Goal: Register for event/course

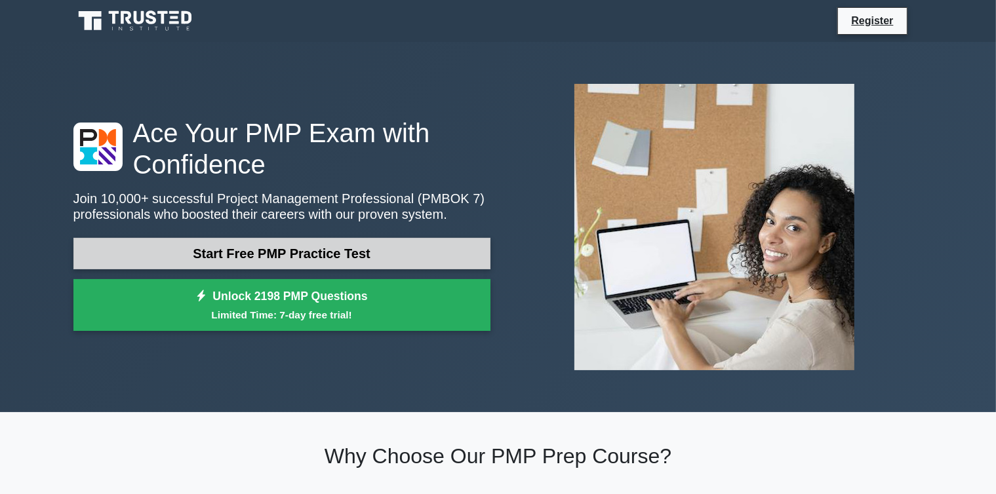
click at [307, 256] on link "Start Free PMP Practice Test" at bounding box center [281, 253] width 417 height 31
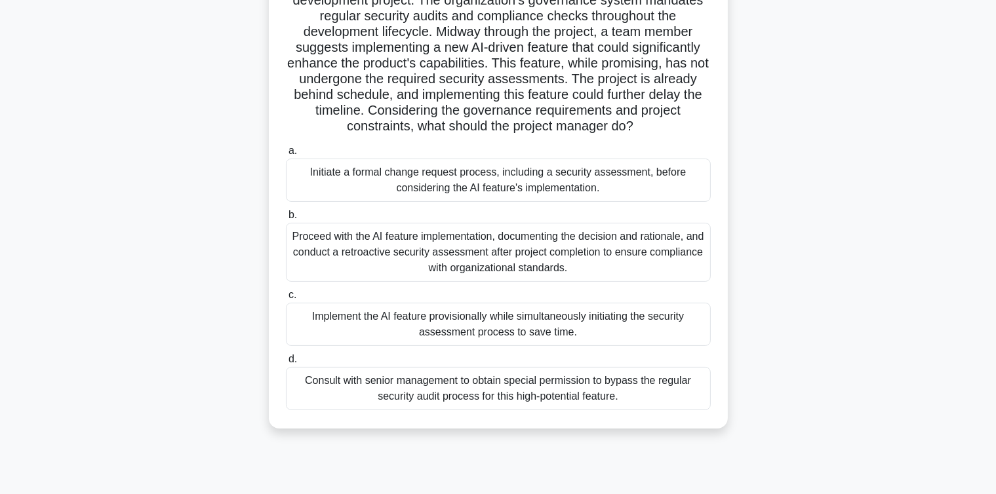
scroll to position [118, 0]
click at [365, 271] on div "Proceed with the AI feature implementation, documenting the decision and ration…" at bounding box center [498, 252] width 425 height 59
click at [286, 220] on input "b. Proceed with the AI feature implementation, documenting the decision and rat…" at bounding box center [286, 215] width 0 height 9
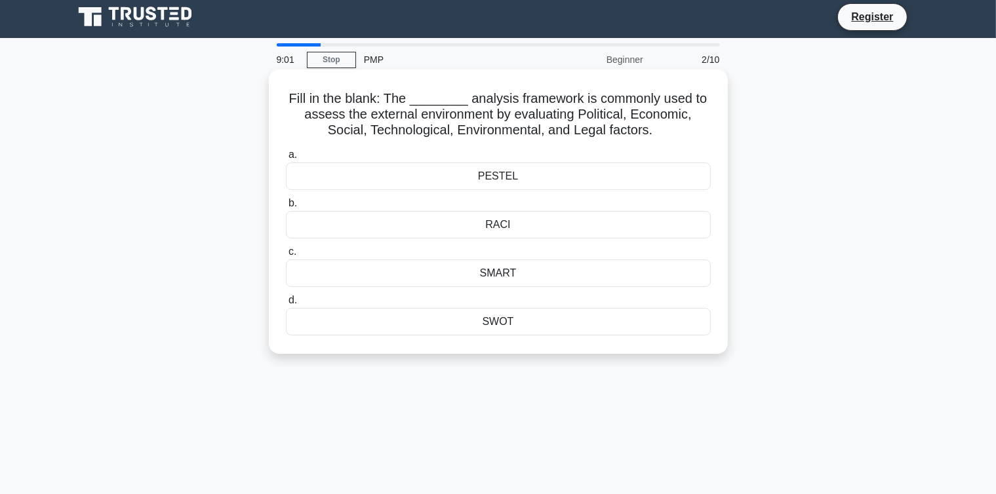
scroll to position [0, 0]
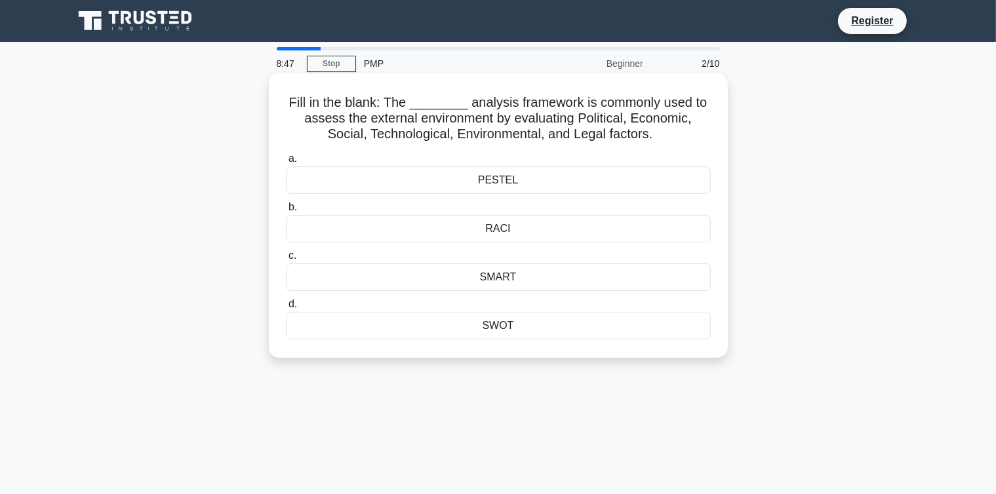
click at [504, 181] on div "PESTEL" at bounding box center [498, 181] width 425 height 28
click at [286, 163] on input "[PERSON_NAME][GEOGRAPHIC_DATA]" at bounding box center [286, 159] width 0 height 9
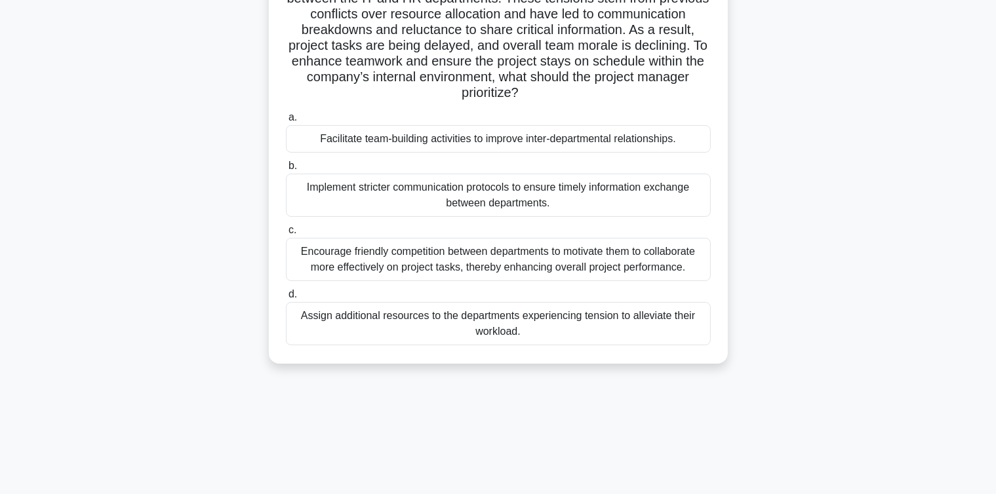
scroll to position [168, 0]
click at [448, 257] on div "Encourage friendly competition between departments to motivate them to collabor…" at bounding box center [498, 258] width 425 height 43
click at [286, 234] on input "c. Encourage friendly competition between departments to motivate them to colla…" at bounding box center [286, 230] width 0 height 9
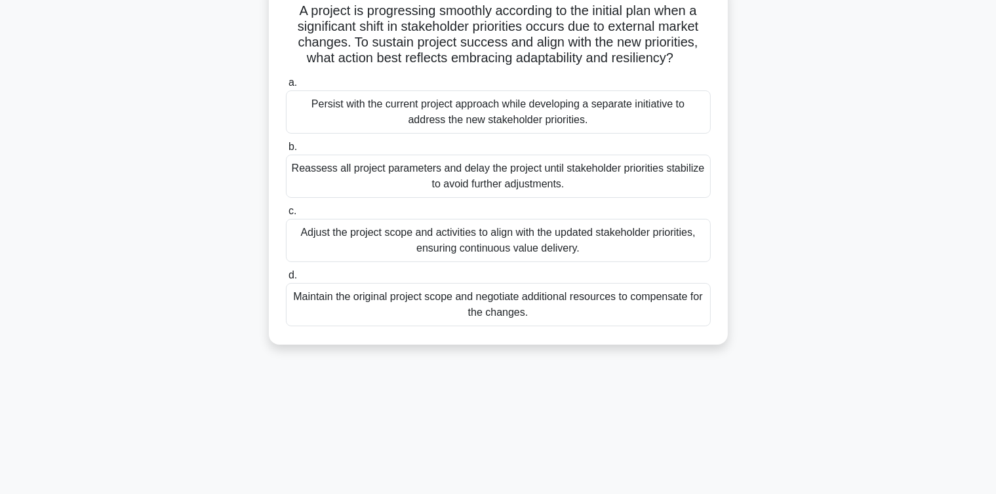
scroll to position [81, 0]
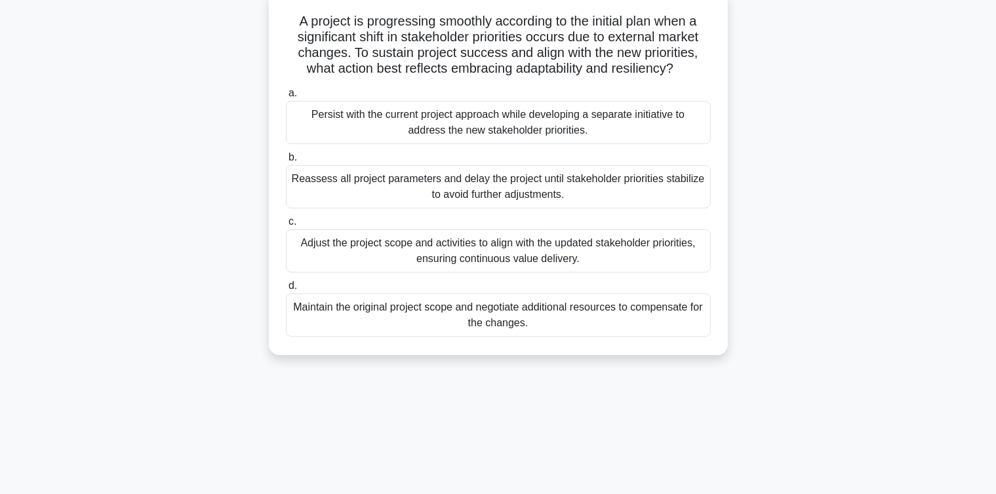
click at [399, 137] on div "Persist with the current project approach while developing a separate initiativ…" at bounding box center [498, 122] width 425 height 43
click at [286, 98] on input "a. Persist with the current project approach while developing a separate initia…" at bounding box center [286, 93] width 0 height 9
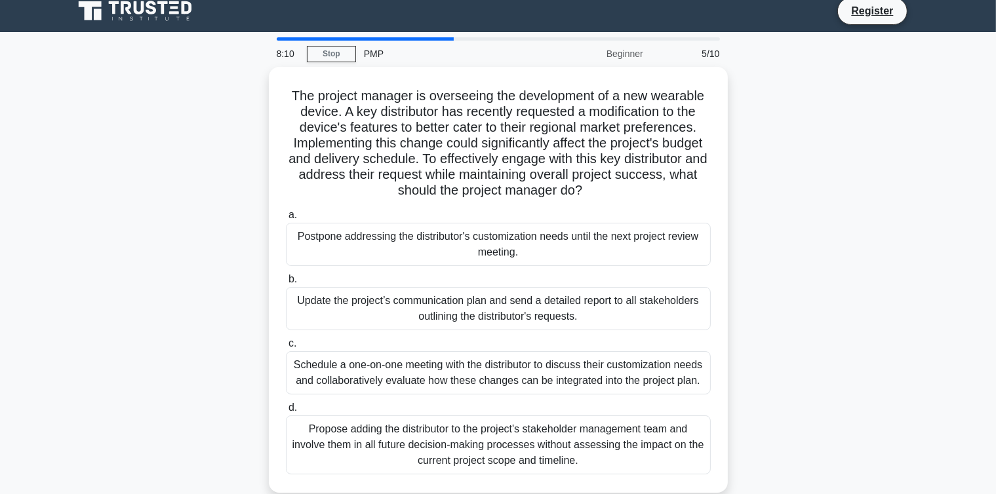
scroll to position [0, 0]
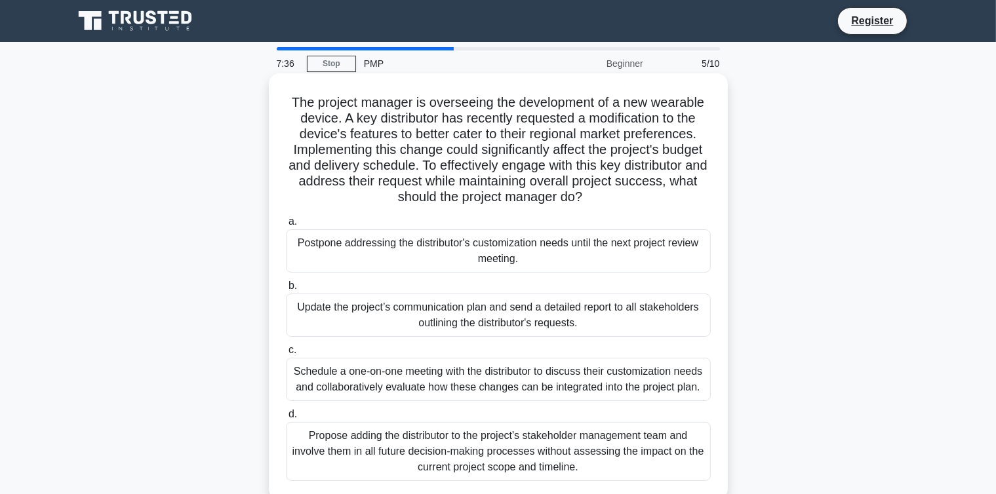
click at [437, 385] on div "Schedule a one-on-one meeting with the distributor to discuss their customizati…" at bounding box center [498, 379] width 425 height 43
click at [286, 355] on input "c. Schedule a one-on-one meeting with the distributor to discuss their customiz…" at bounding box center [286, 350] width 0 height 9
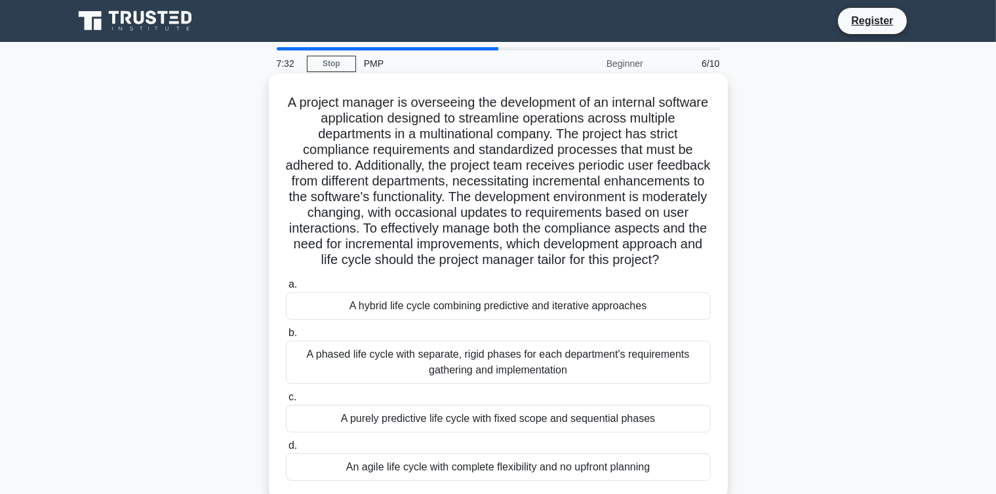
click at [406, 368] on div "A phased life cycle with separate, rigid phases for each department's requireme…" at bounding box center [498, 362] width 425 height 43
click at [286, 338] on input "b. A phased life cycle with separate, rigid phases for each department's requir…" at bounding box center [286, 333] width 0 height 9
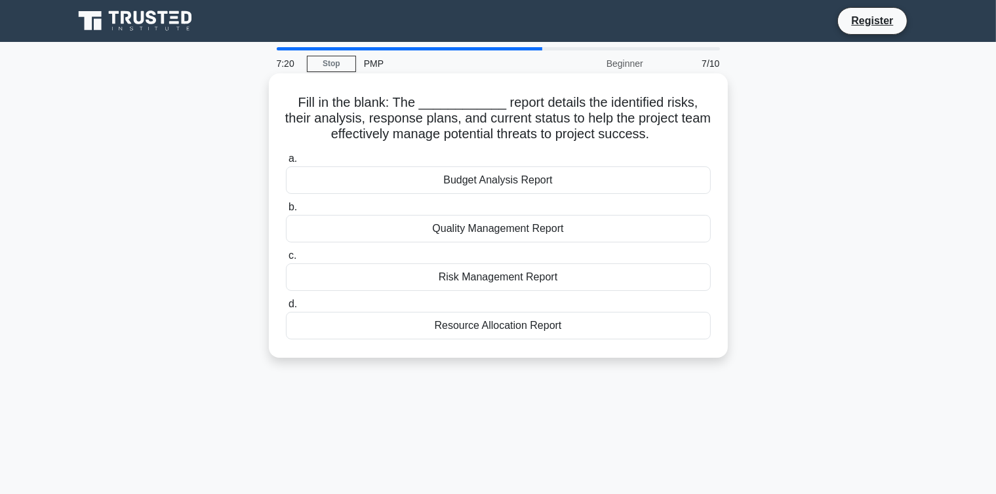
click at [482, 188] on div "Budget Analysis Report" at bounding box center [498, 181] width 425 height 28
click at [286, 163] on input "a. Budget Analysis Report" at bounding box center [286, 159] width 0 height 9
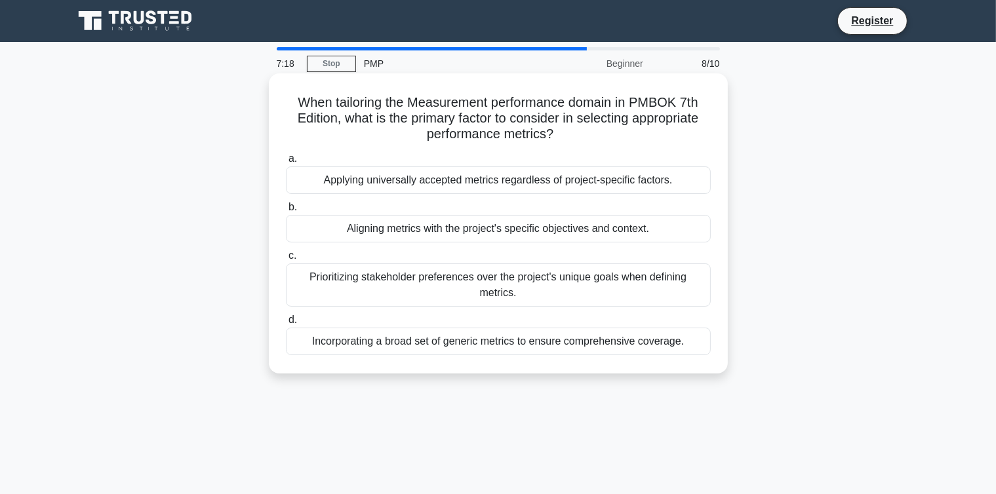
click at [412, 282] on div "Prioritizing stakeholder preferences over the project's unique goals when defin…" at bounding box center [498, 285] width 425 height 43
click at [286, 260] on input "c. Prioritizing stakeholder preferences over the project's unique goals when de…" at bounding box center [286, 256] width 0 height 9
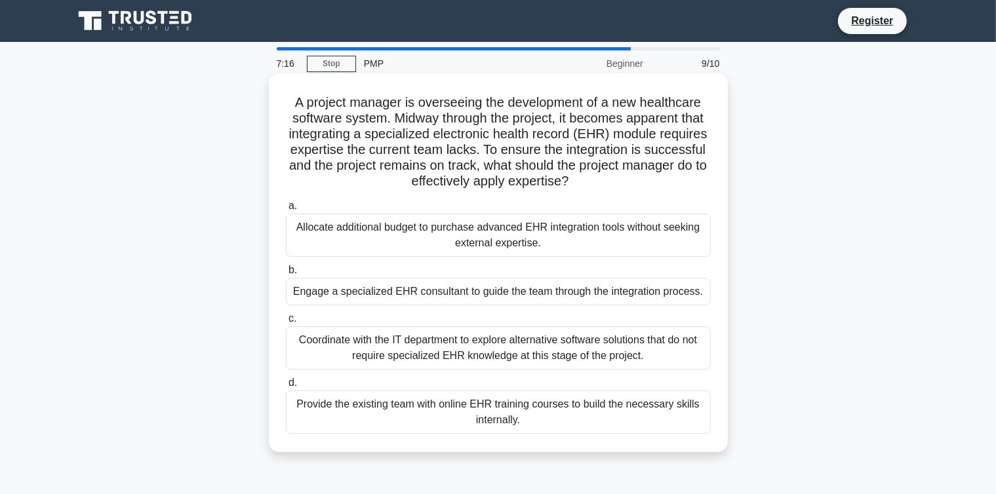
click at [422, 336] on div "Coordinate with the IT department to explore alternative software solutions tha…" at bounding box center [498, 347] width 425 height 43
click at [286, 323] on input "c. Coordinate with the IT department to explore alternative software solutions …" at bounding box center [286, 319] width 0 height 9
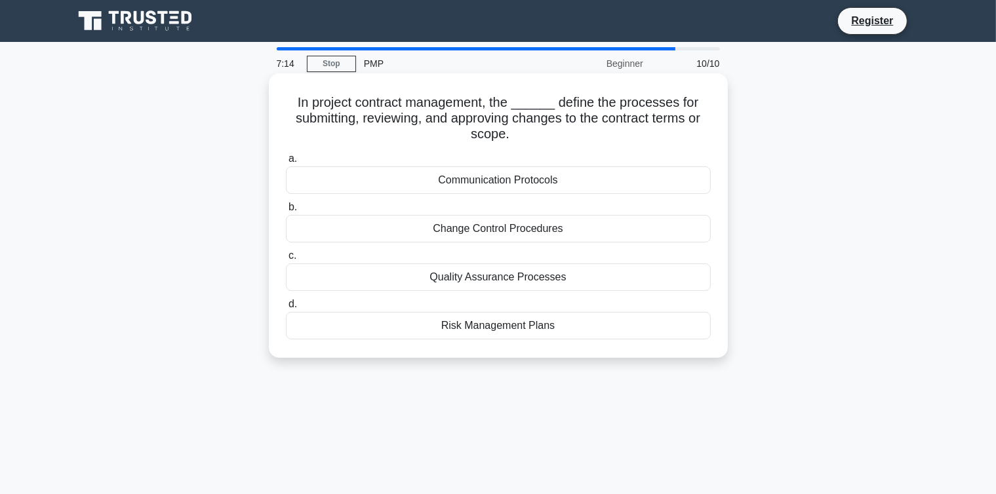
click at [504, 176] on div "Communication Protocols" at bounding box center [498, 181] width 425 height 28
click at [286, 163] on input "a. Communication Protocols" at bounding box center [286, 159] width 0 height 9
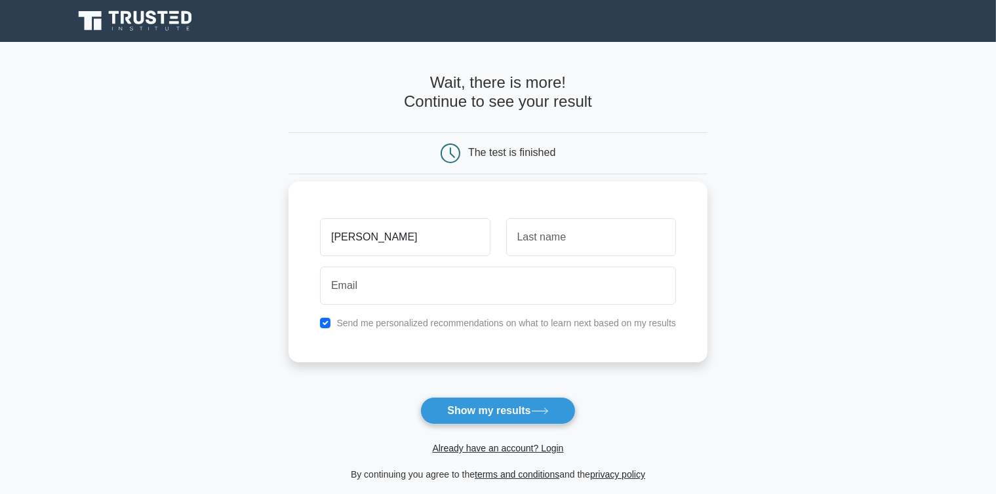
click at [364, 245] on input "krich" at bounding box center [405, 237] width 170 height 38
type input "krichgayle"
click at [532, 236] on input "text" at bounding box center [591, 237] width 170 height 38
type input "dalaguit"
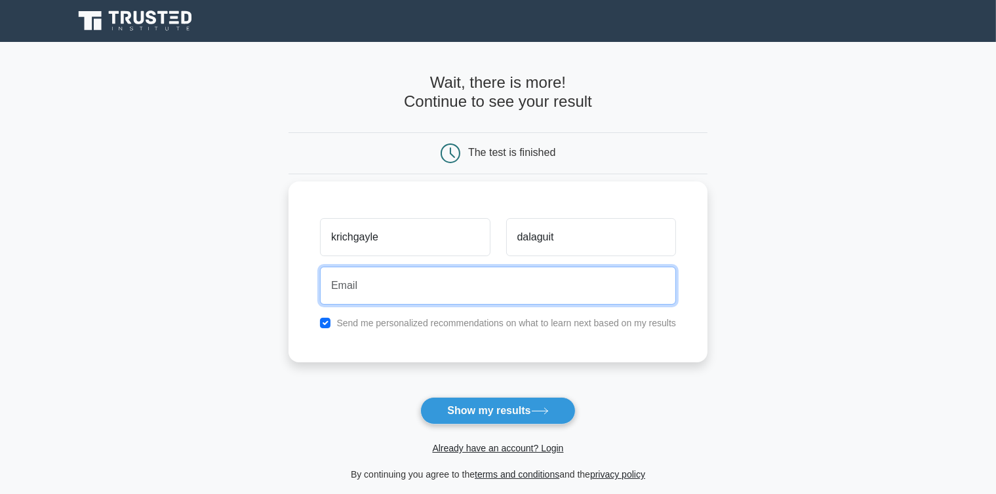
click at [349, 279] on input "email" at bounding box center [498, 286] width 356 height 38
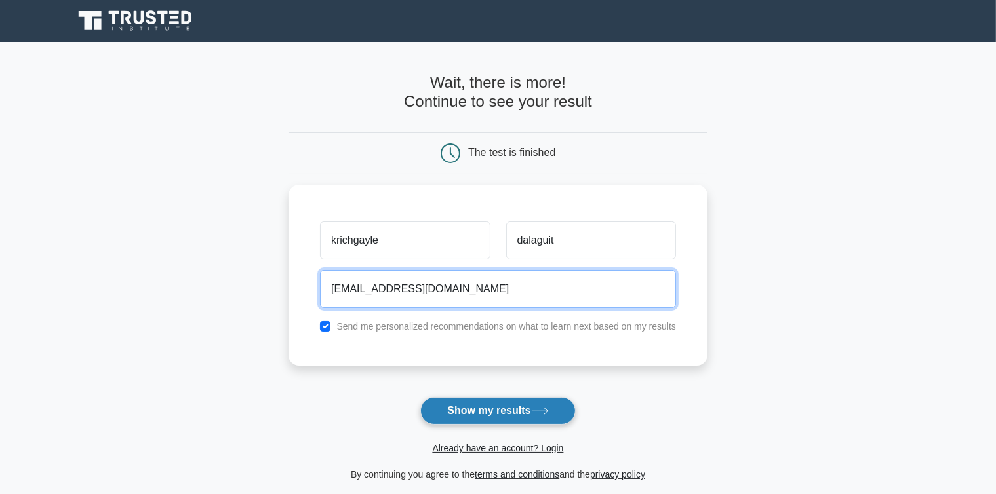
type input "amadorkrich@gmail.com"
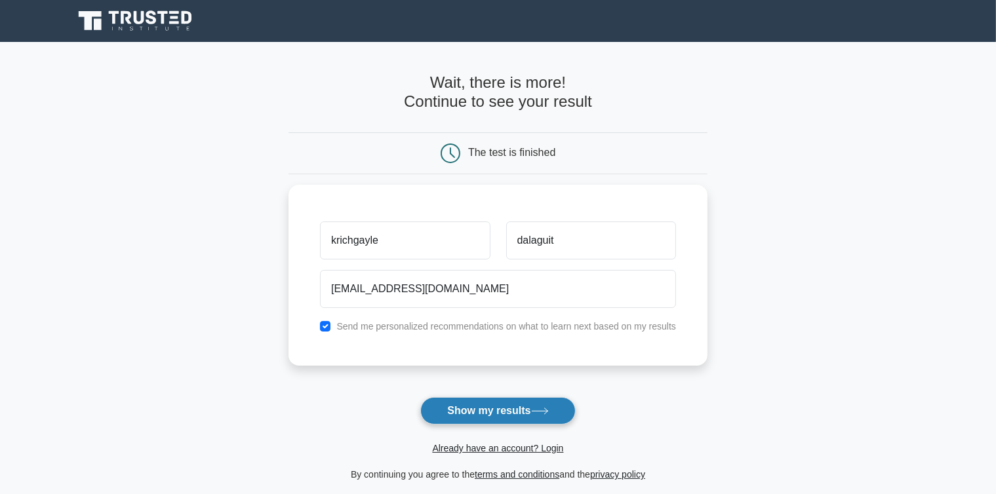
click at [492, 413] on button "Show my results" at bounding box center [497, 411] width 155 height 28
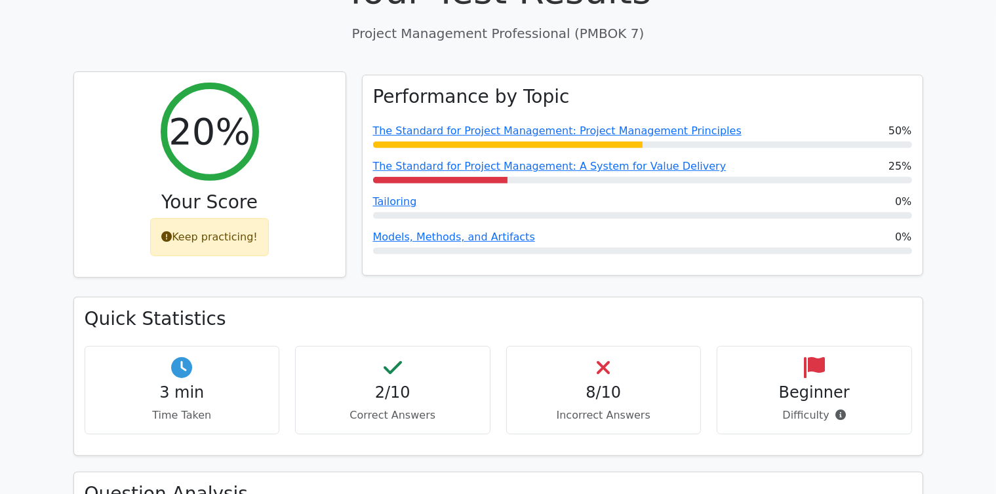
scroll to position [485, 0]
click at [229, 233] on div "Keep practicing!" at bounding box center [209, 237] width 119 height 38
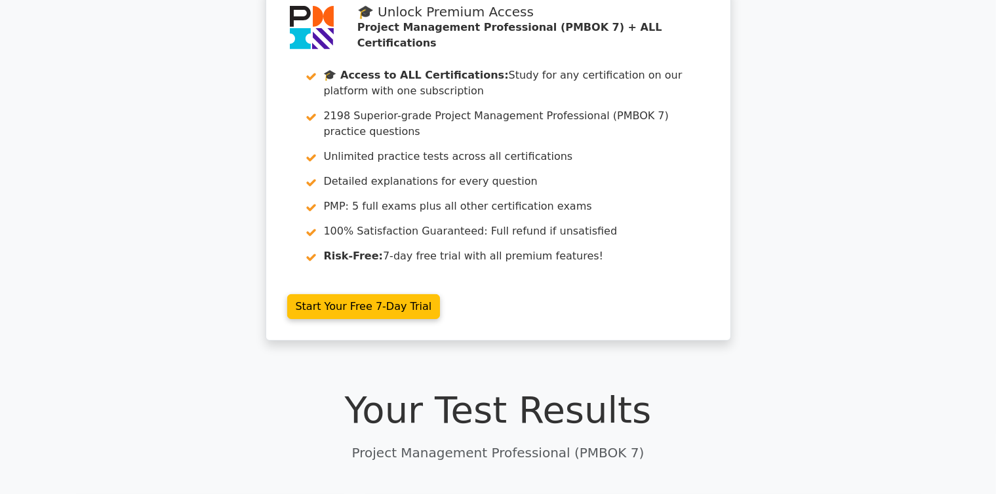
scroll to position [0, 0]
